Goal: Task Accomplishment & Management: Manage account settings

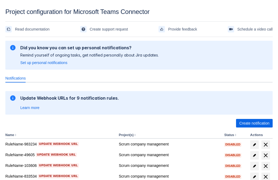
click at [254, 123] on span "Create notification" at bounding box center [254, 123] width 30 height 9
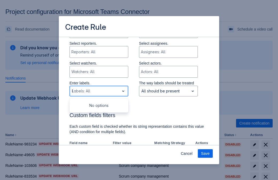
type input "895625_label"
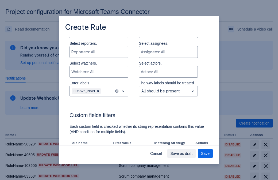
scroll to position [331, 0]
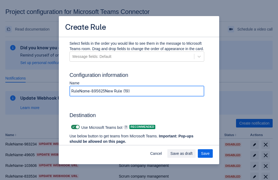
type input "RuleName-895625New Rule (19)"
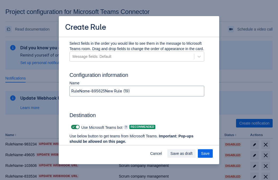
click at [73, 127] on span at bounding box center [73, 127] width 4 height 4
click at [73, 127] on input "checkbox" at bounding box center [72, 126] width 3 height 3
checkbox input "false"
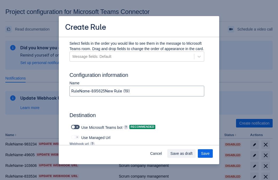
type input "https://prod-103.westeurope.logic.azure.com:443/workflows/562279af401f414e8dae6…"
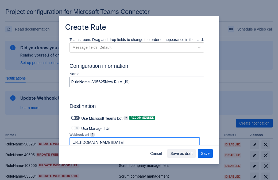
click at [193, 153] on span "Save as draft" at bounding box center [182, 153] width 22 height 9
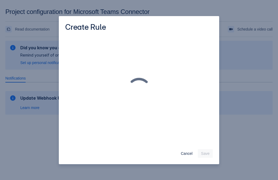
scroll to position [0, 0]
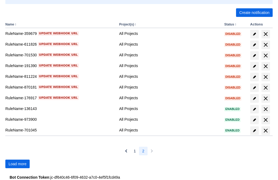
click at [17, 163] on span "Load more" at bounding box center [18, 163] width 18 height 9
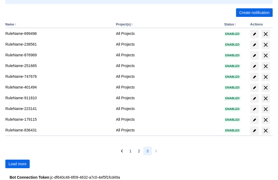
click at [17, 163] on span "Load more" at bounding box center [18, 163] width 18 height 9
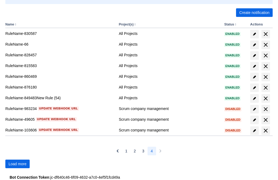
click at [17, 163] on span "Load more" at bounding box center [18, 163] width 18 height 9
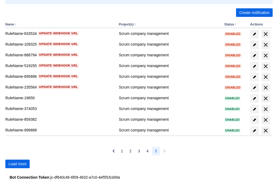
click at [17, 163] on span "Load more" at bounding box center [18, 163] width 18 height 9
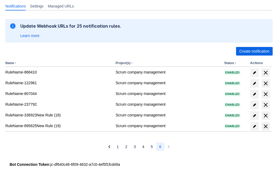
scroll to position [72, 0]
click at [266, 126] on span "delete" at bounding box center [266, 126] width 6 height 6
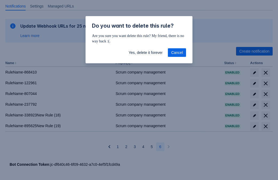
click at [146, 52] on span "Yes, delete it forever" at bounding box center [146, 52] width 34 height 9
